Goal: Task Accomplishment & Management: Use online tool/utility

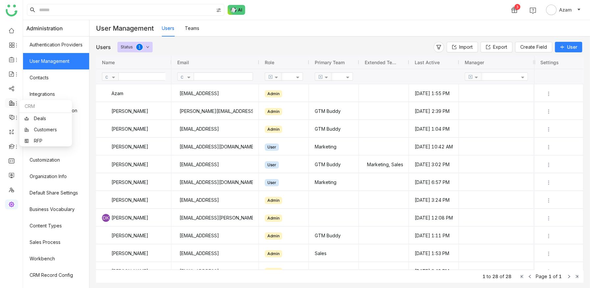
click at [14, 104] on icon at bounding box center [16, 103] width 5 height 5
click at [35, 140] on link "RFP" at bounding box center [45, 140] width 43 height 5
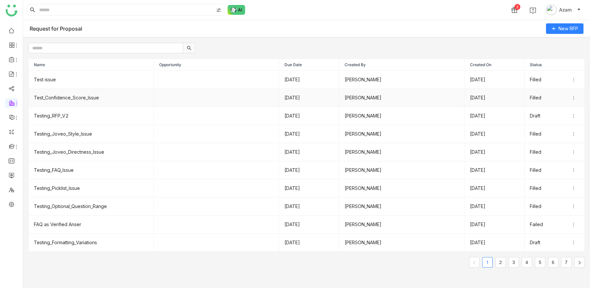
click at [213, 96] on td at bounding box center [216, 98] width 125 height 18
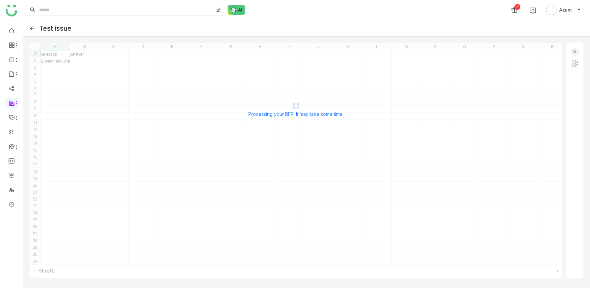
click at [576, 52] on img at bounding box center [575, 52] width 8 height 8
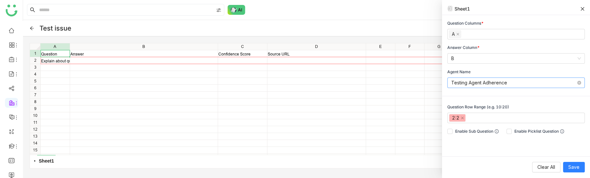
drag, startPoint x: 510, startPoint y: 81, endPoint x: 469, endPoint y: 82, distance: 40.8
click at [469, 82] on nz-select-item "Testing Agent Adherence" at bounding box center [516, 83] width 130 height 10
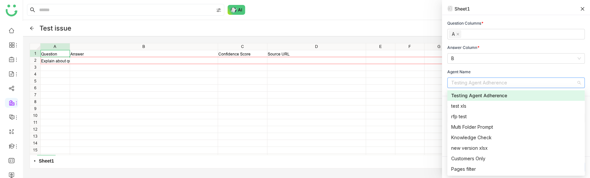
click at [503, 73] on div "Agent Name" at bounding box center [515, 72] width 137 height 6
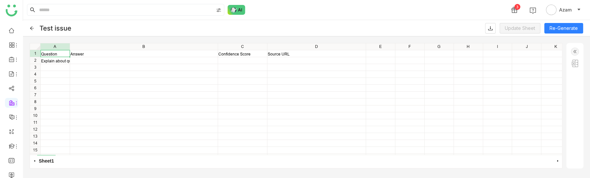
click at [572, 50] on img at bounding box center [575, 52] width 8 height 8
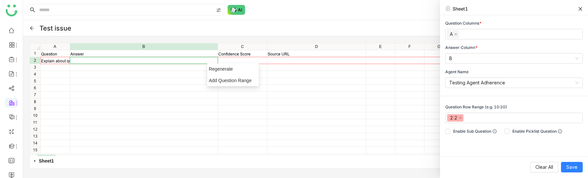
click at [220, 41] on div "** ** A1 Question Answer Confidence Score Source URL Explain about qubits in qu…" at bounding box center [305, 105] width 565 height 139
